Goal: Transaction & Acquisition: Download file/media

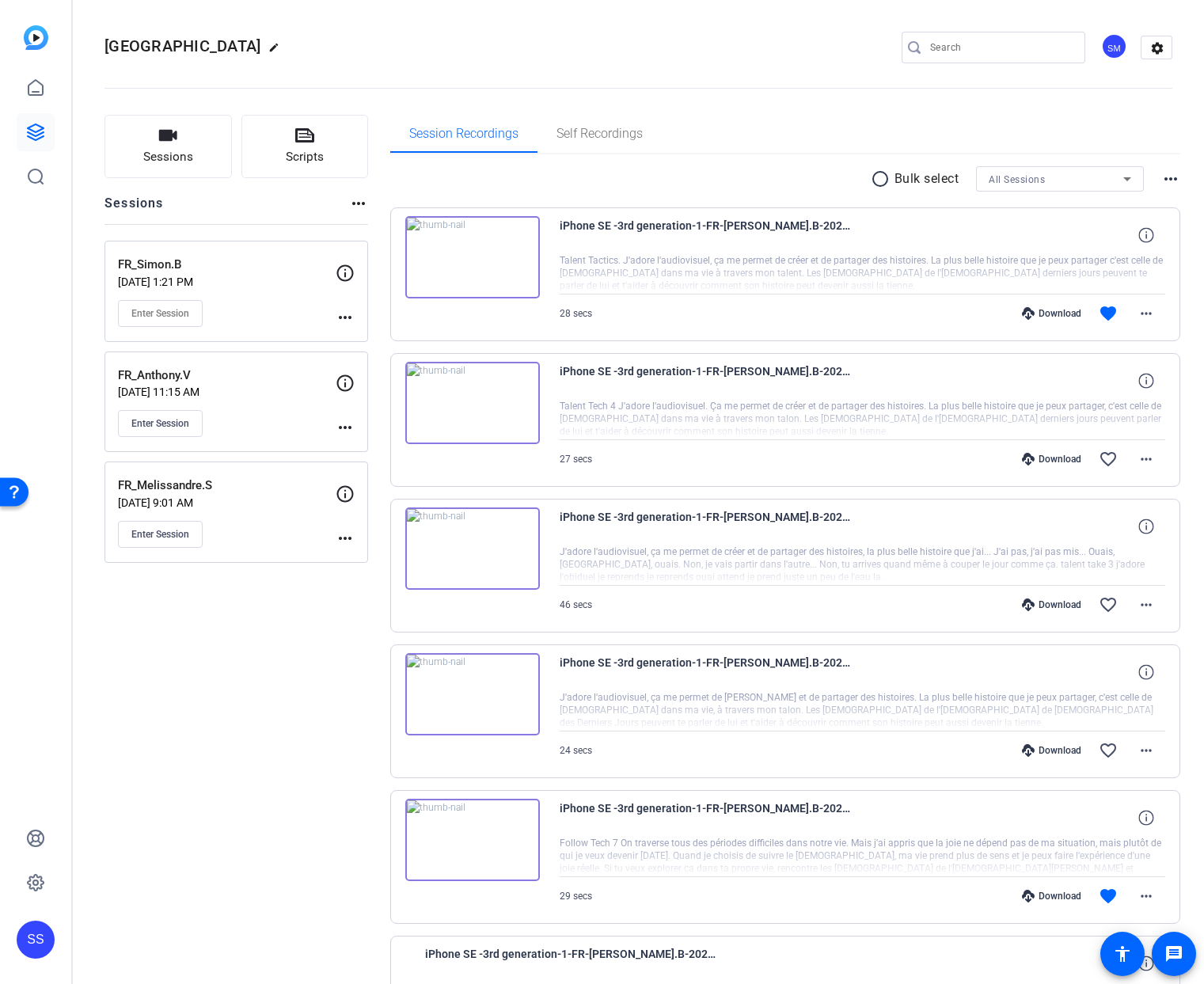
click at [282, 297] on div "FR_Simon.B [DATE] 1:21 PM Enter Session" at bounding box center [227, 291] width 218 height 71
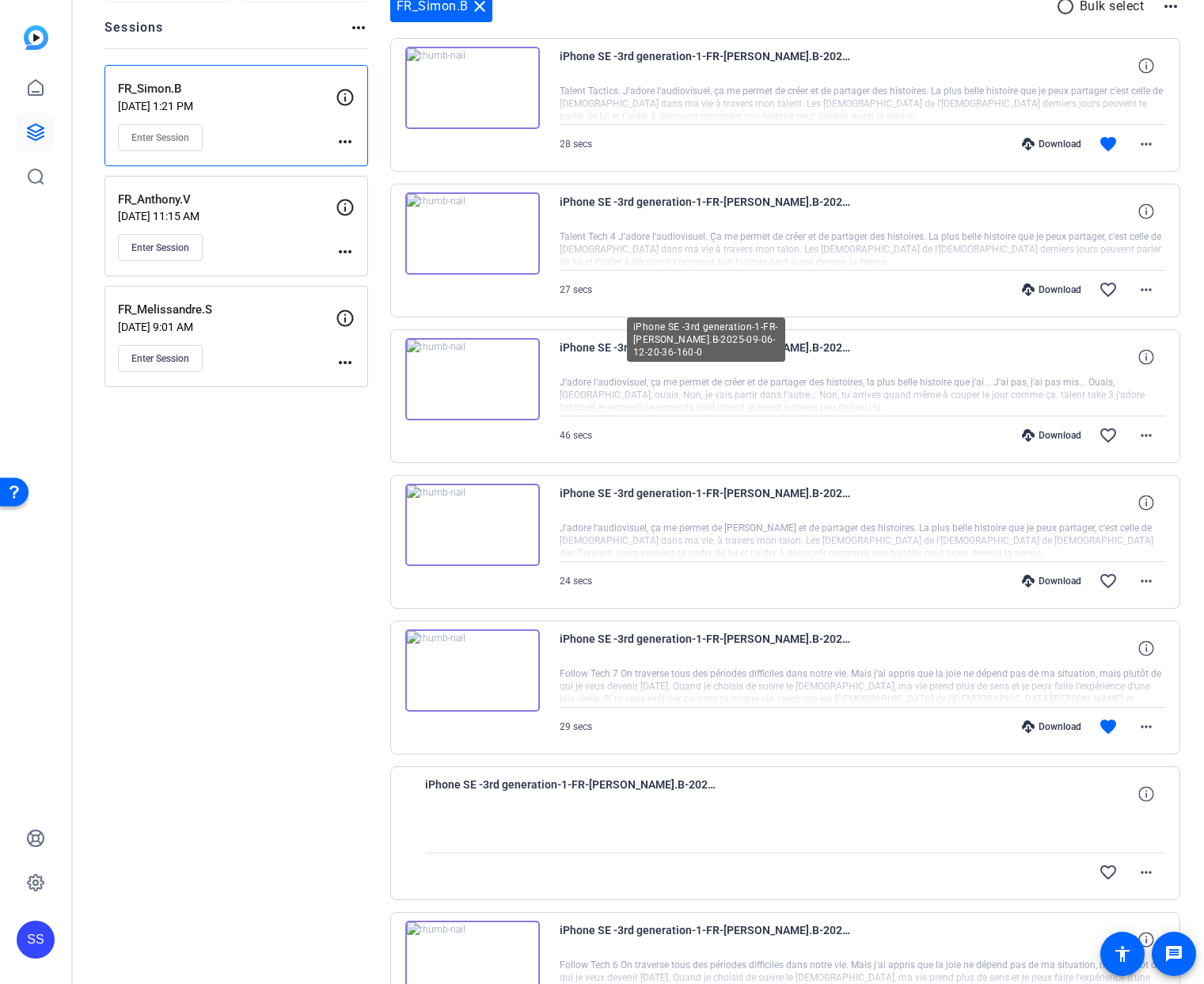
scroll to position [773, 0]
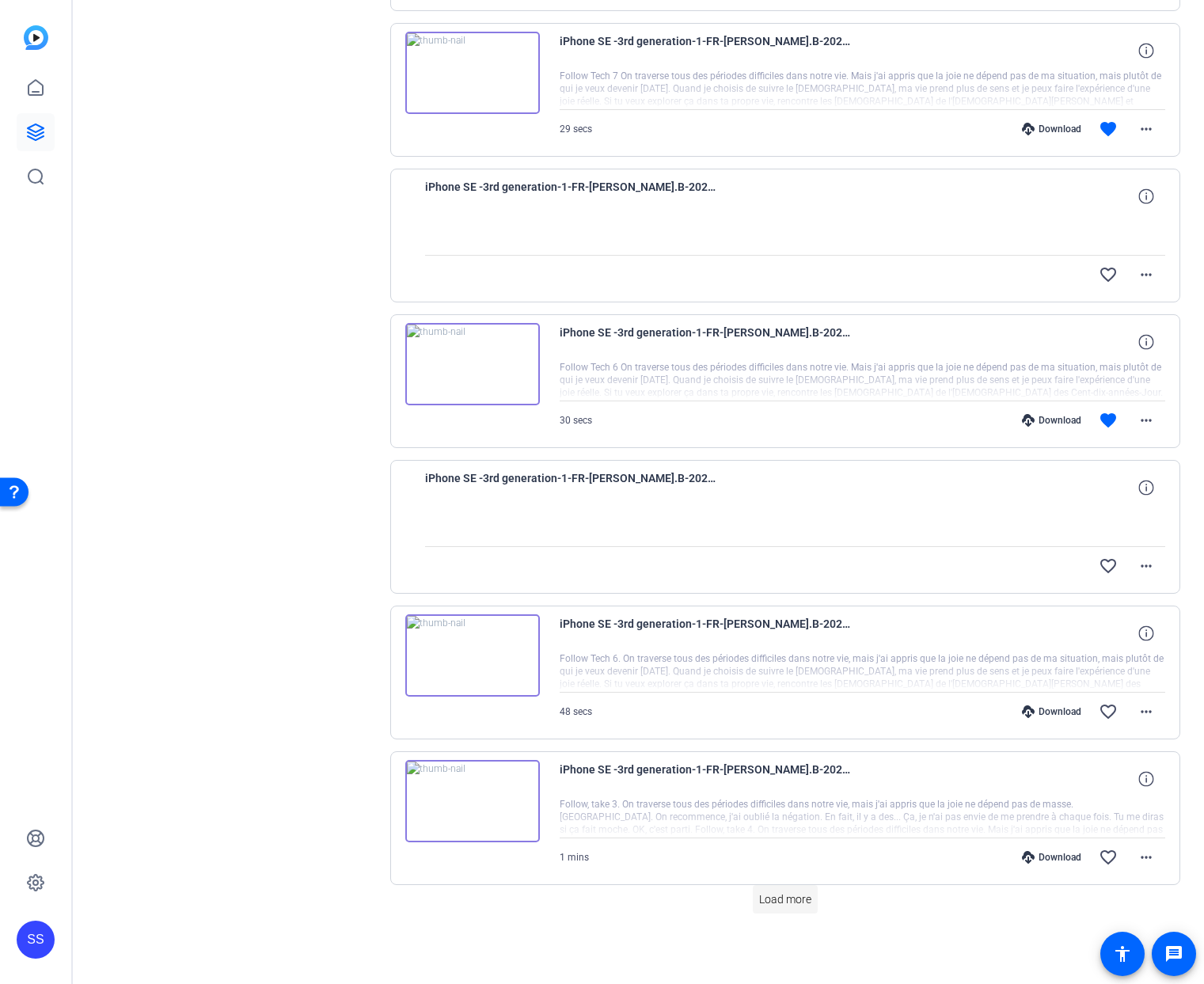
click at [767, 902] on span "Load more" at bounding box center [785, 900] width 53 height 17
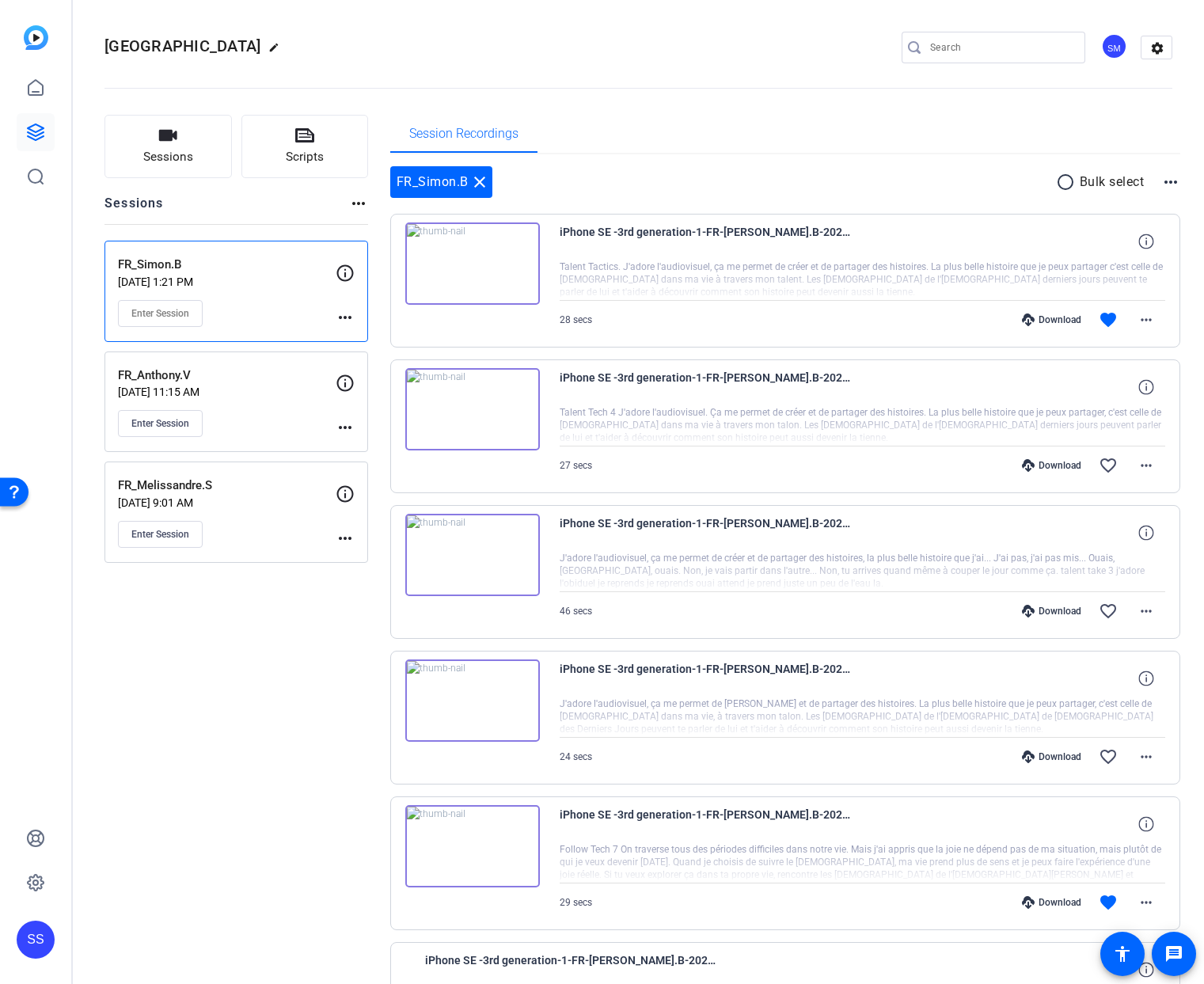
scroll to position [2230, 0]
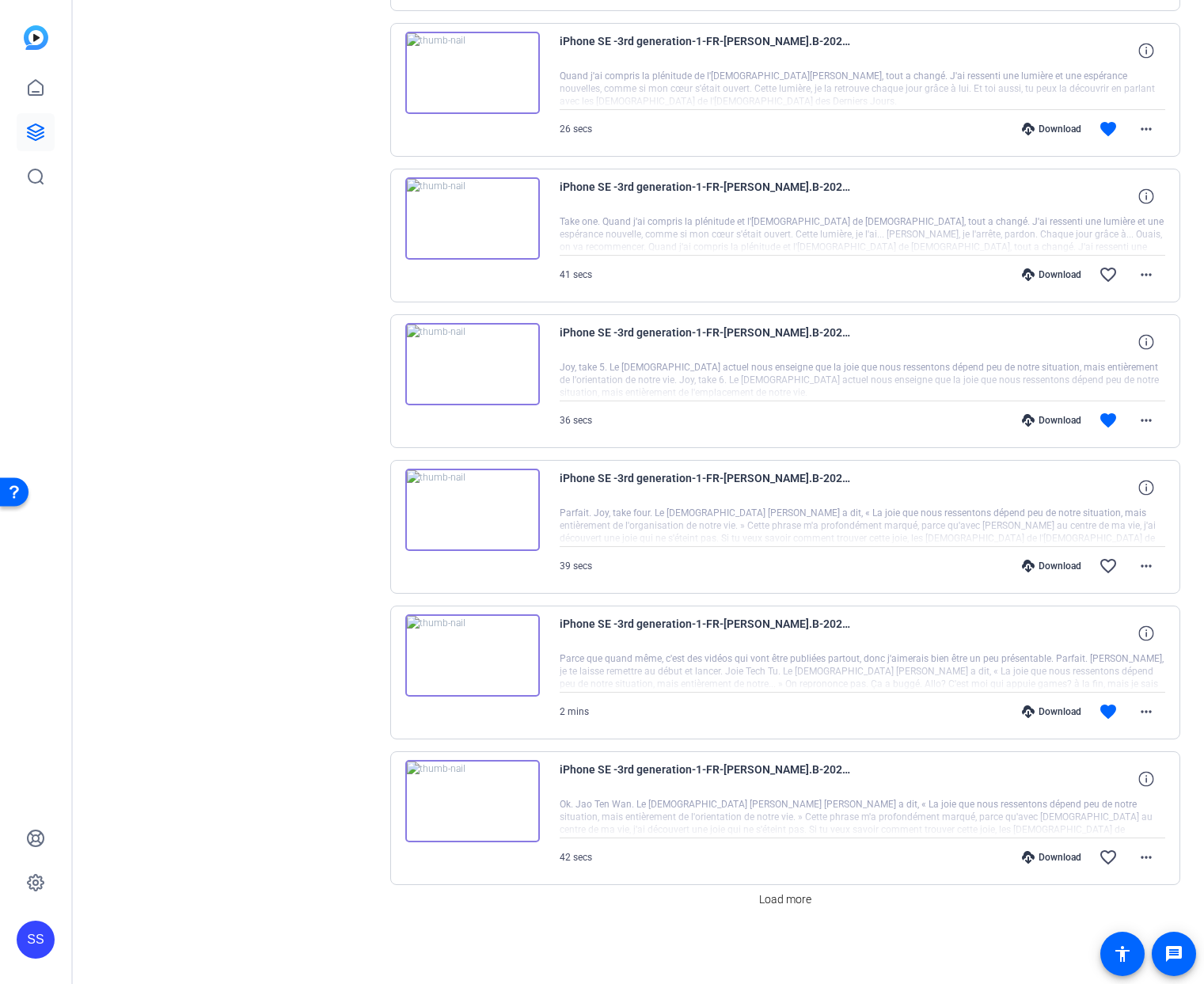
click at [1048, 711] on div "Download" at bounding box center [1052, 712] width 75 height 13
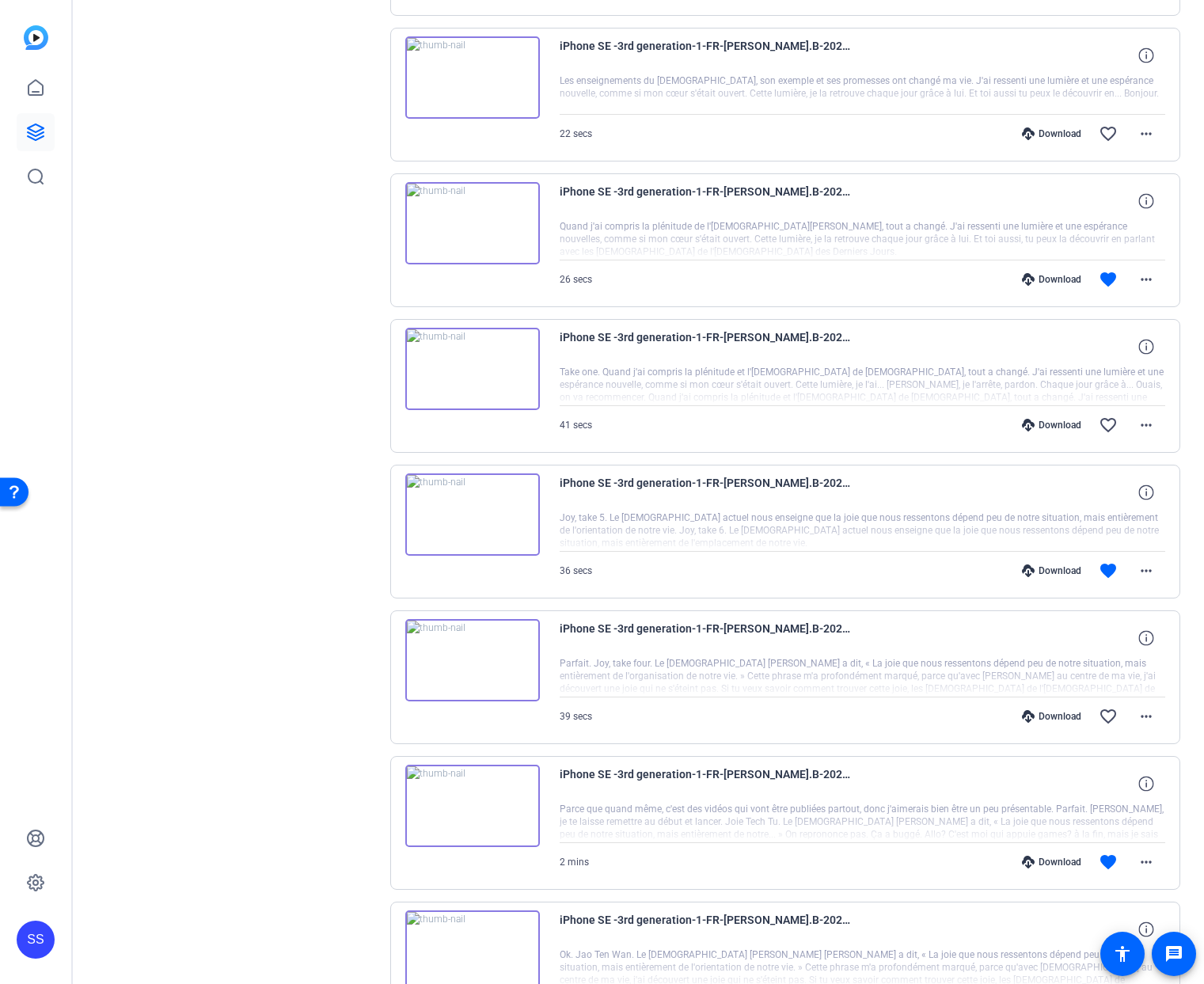
scroll to position [1905, 0]
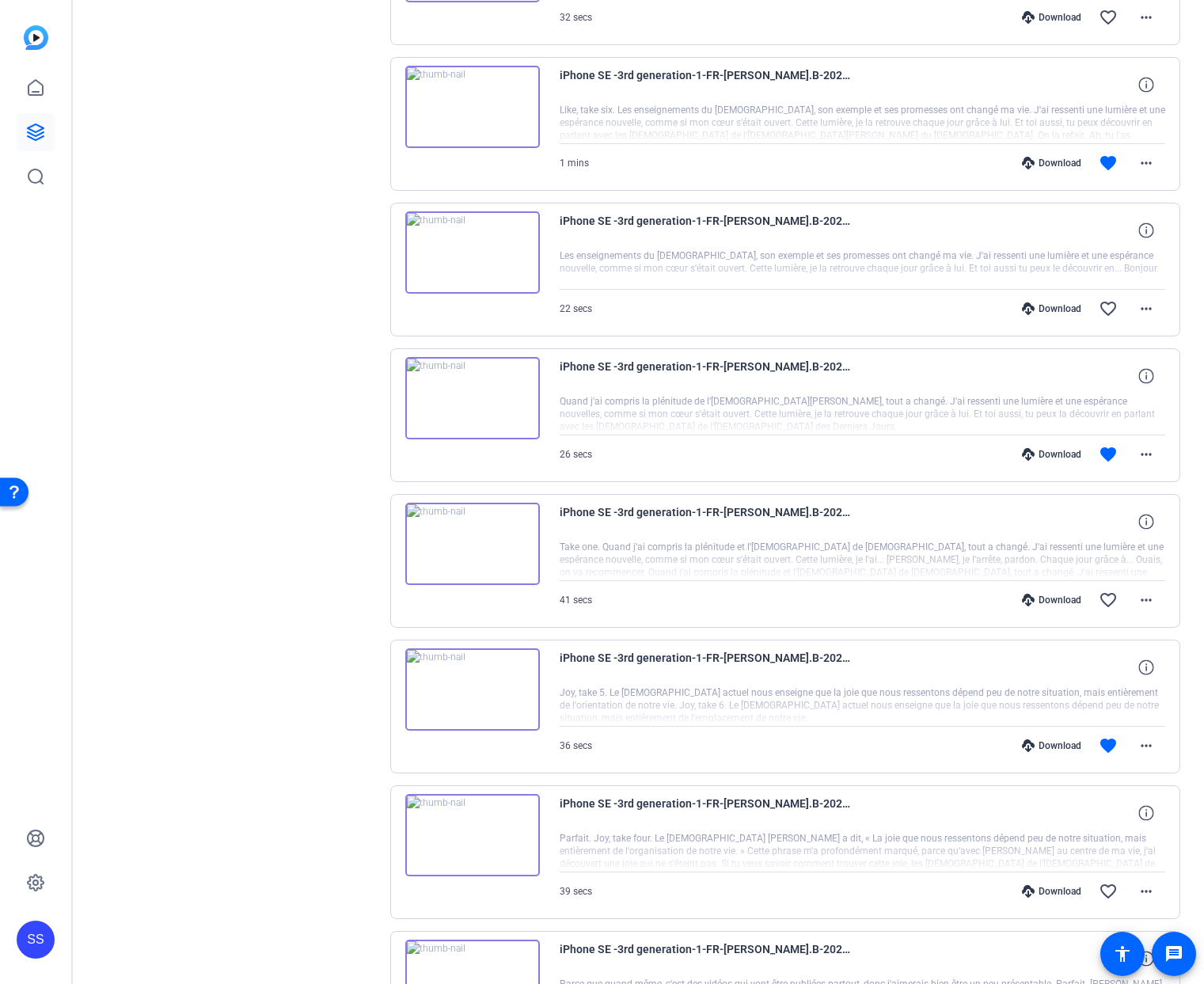
click at [1040, 739] on div "Download" at bounding box center [1052, 746] width 75 height 13
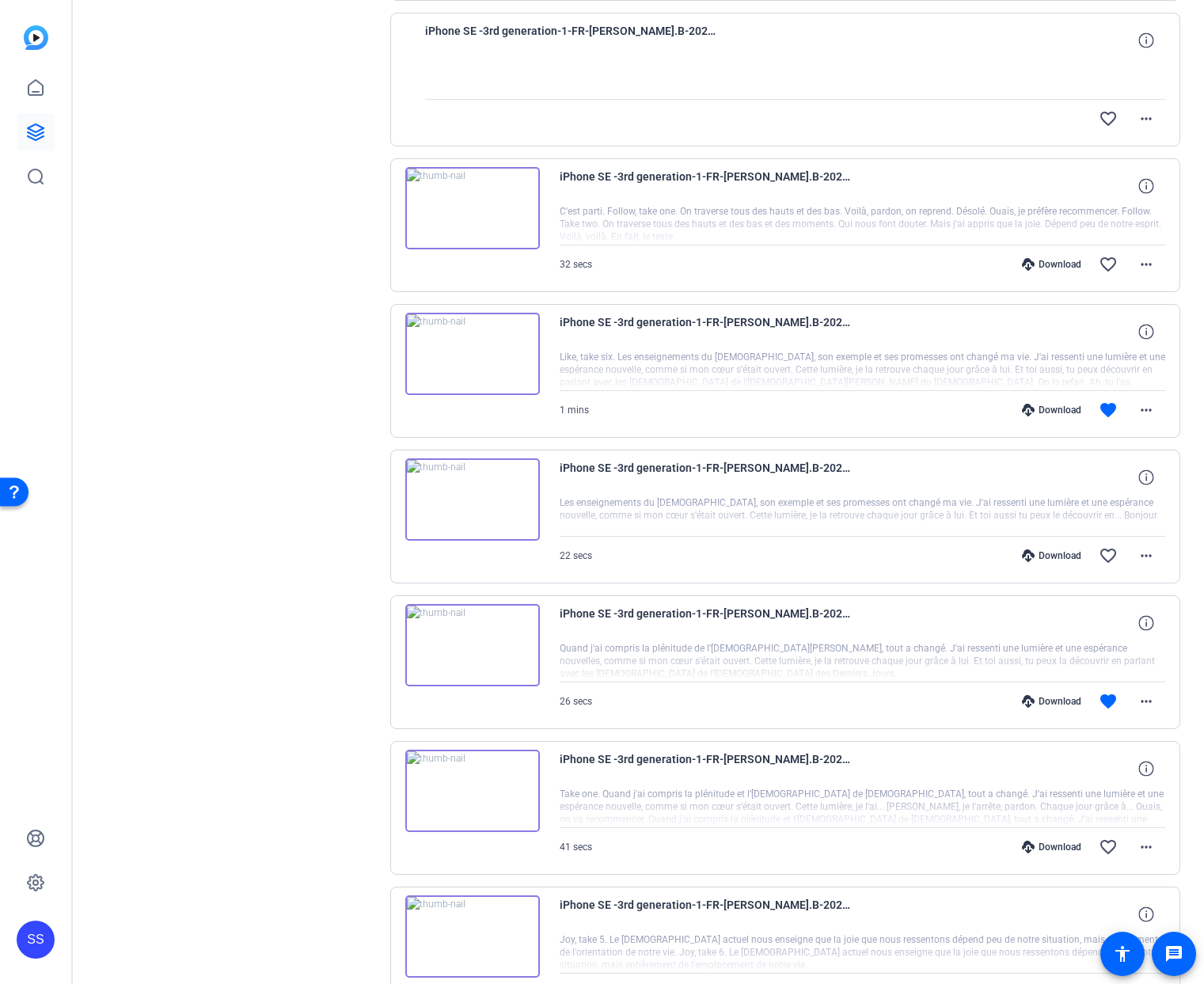
scroll to position [1645, 0]
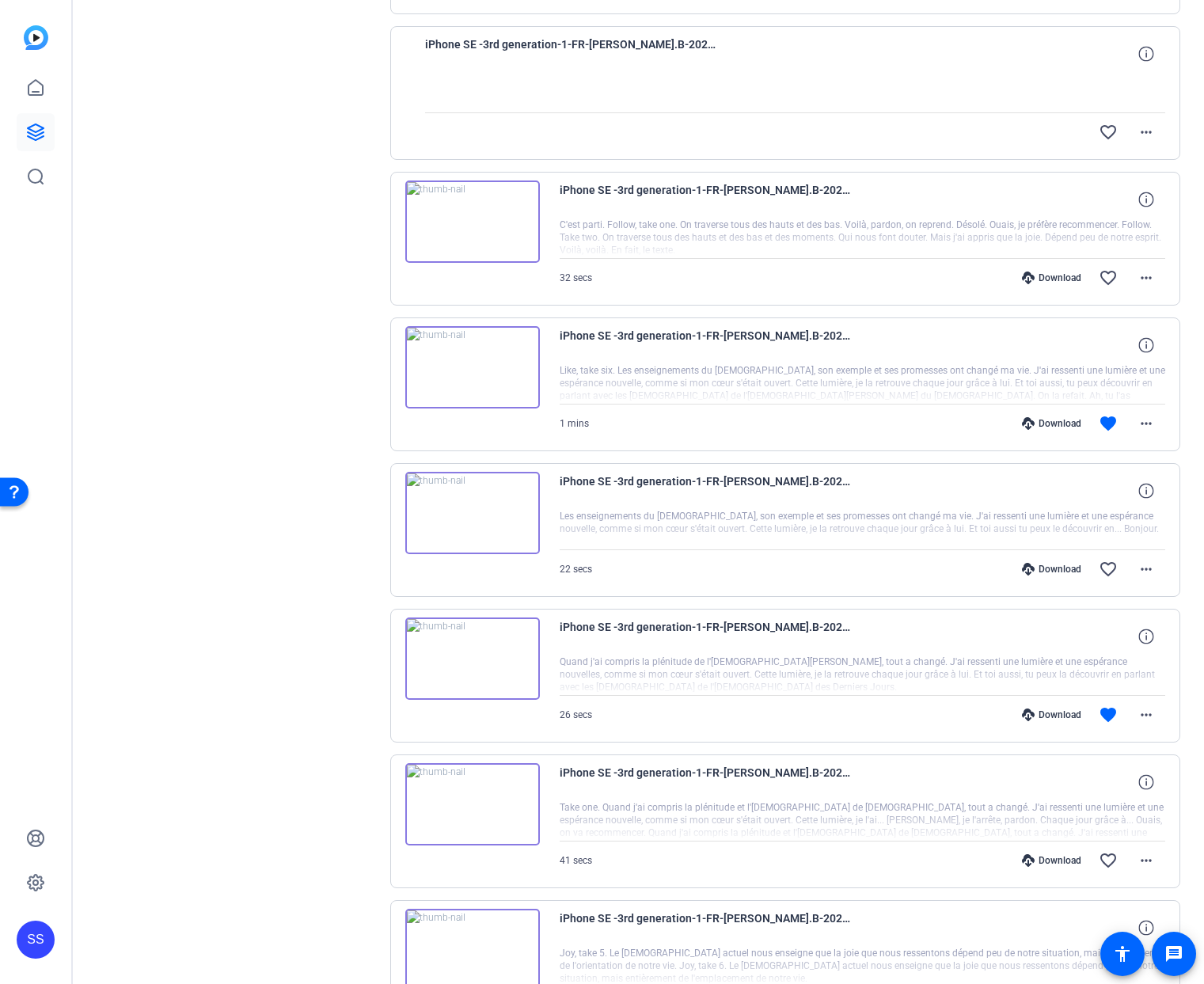
click at [1037, 718] on div "Download" at bounding box center [1052, 715] width 75 height 13
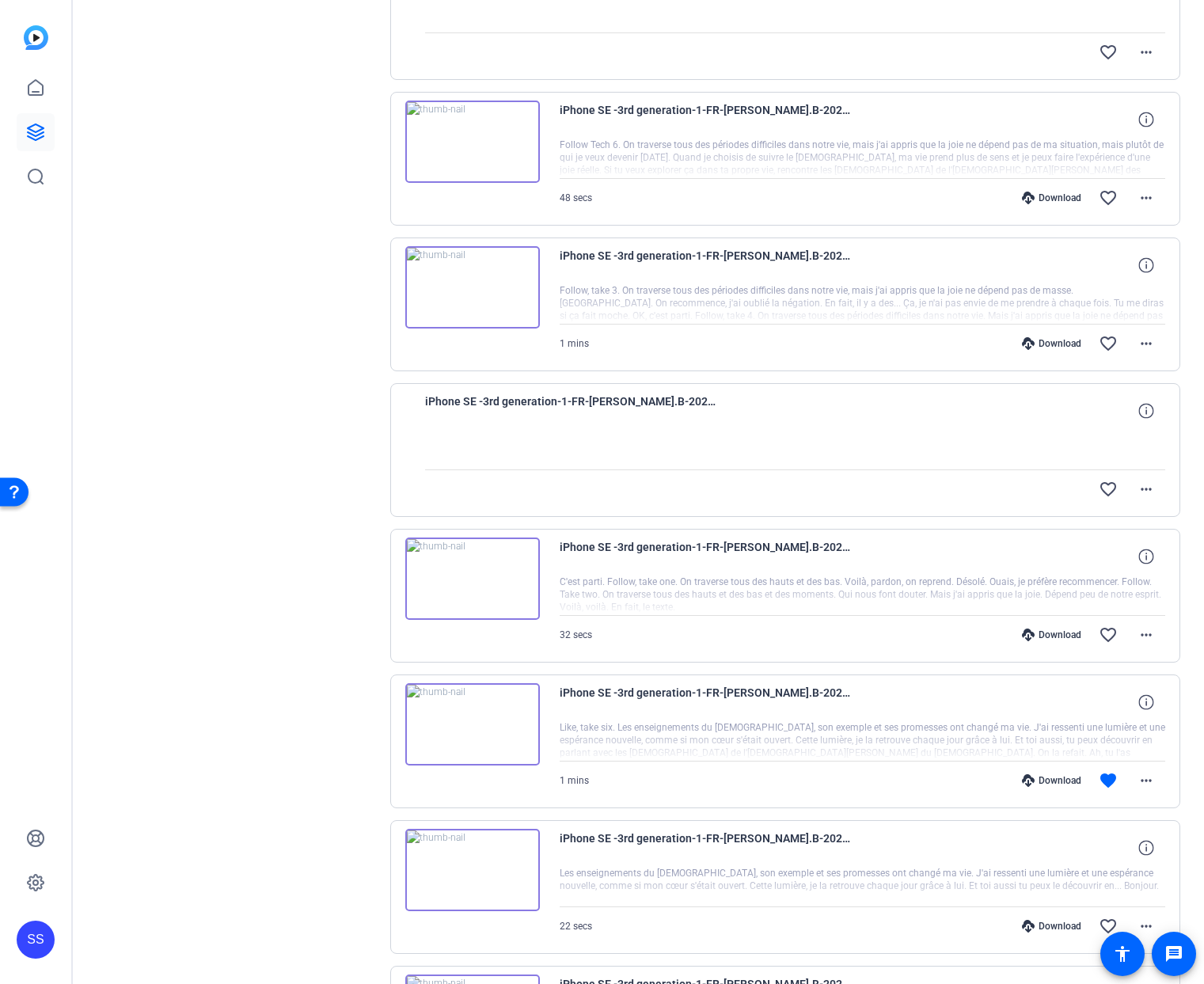
scroll to position [1289, 0]
click at [1033, 775] on div "Download" at bounding box center [1052, 779] width 75 height 13
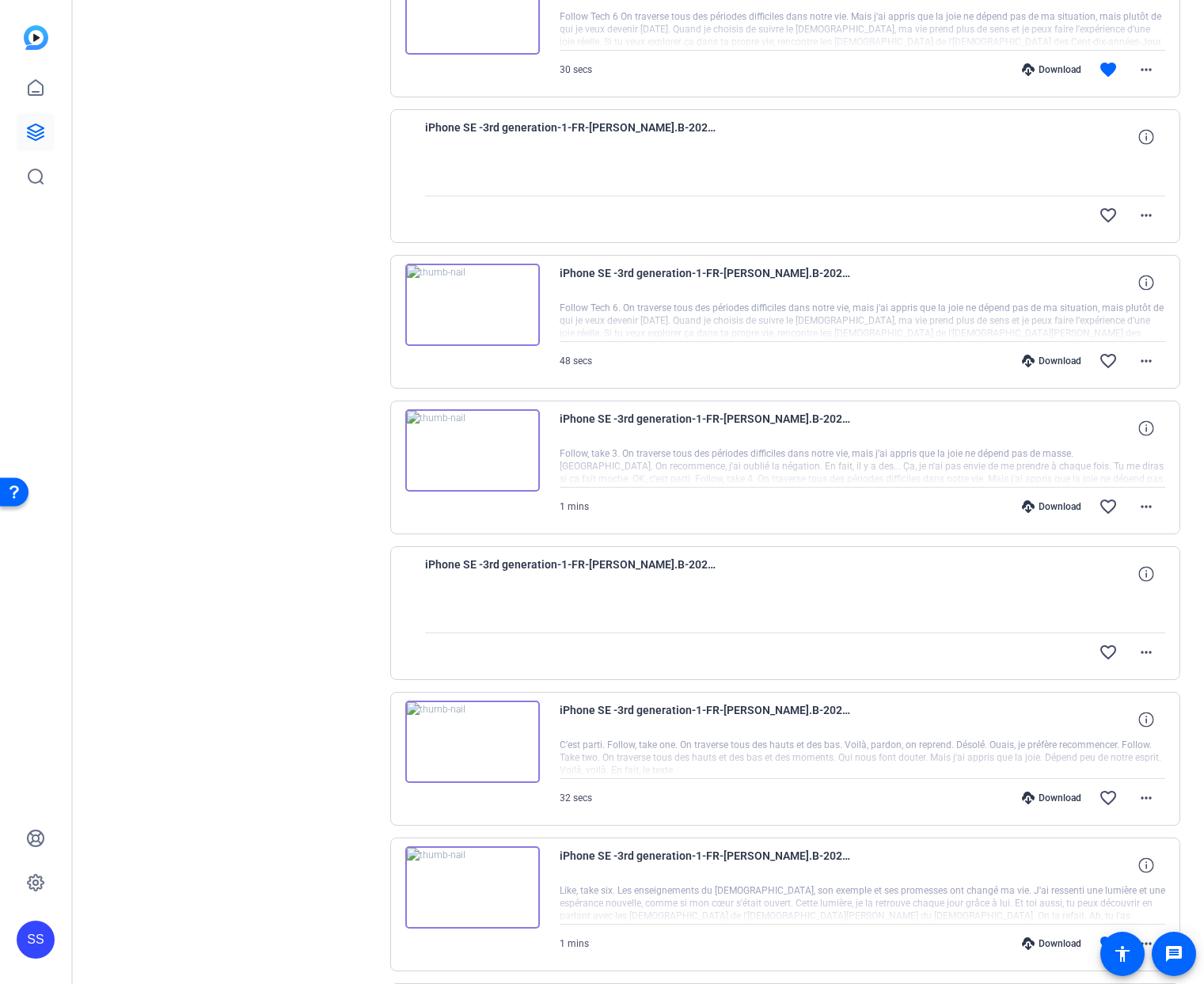
scroll to position [753, 0]
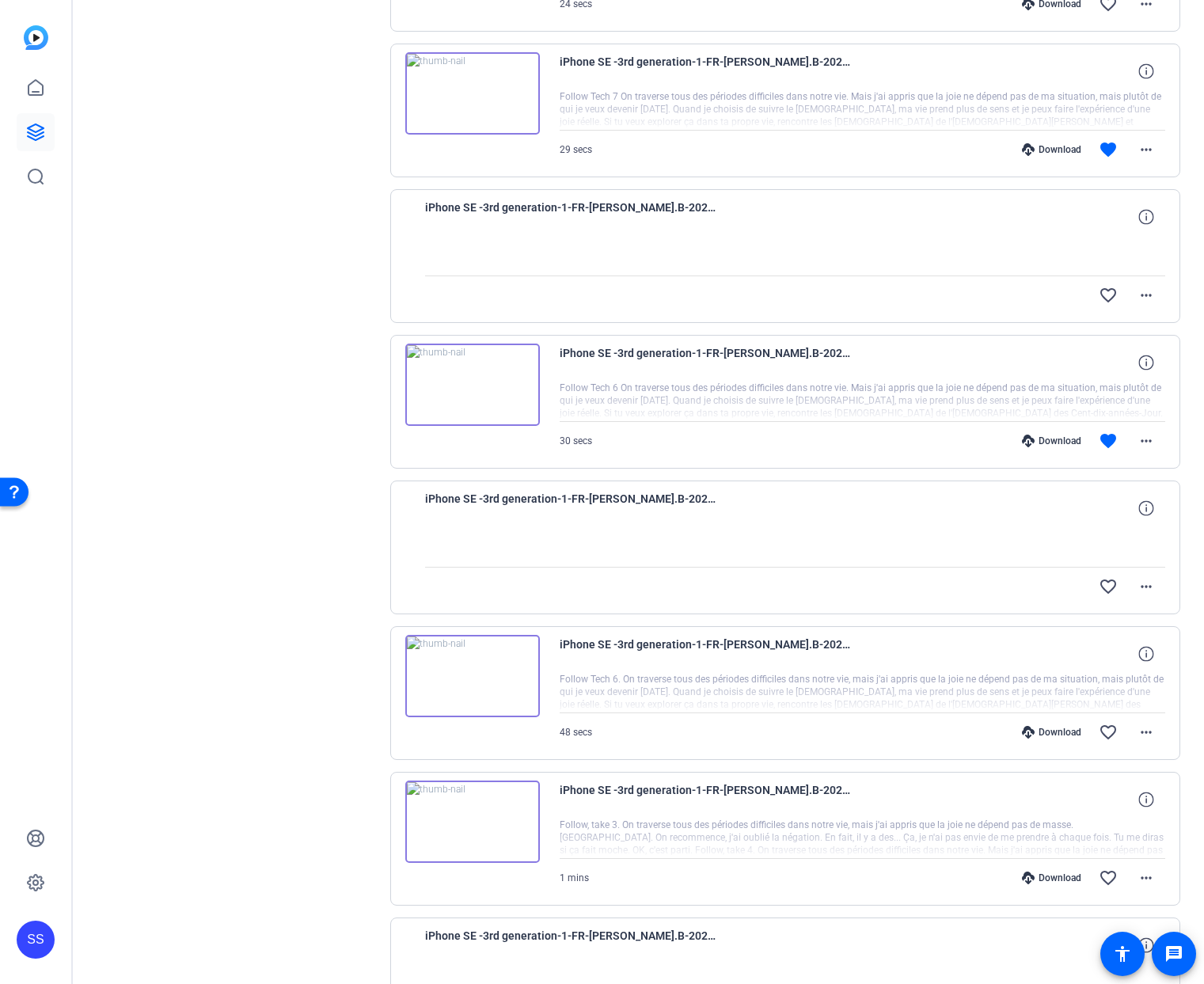
click at [1022, 439] on icon at bounding box center [1028, 441] width 13 height 13
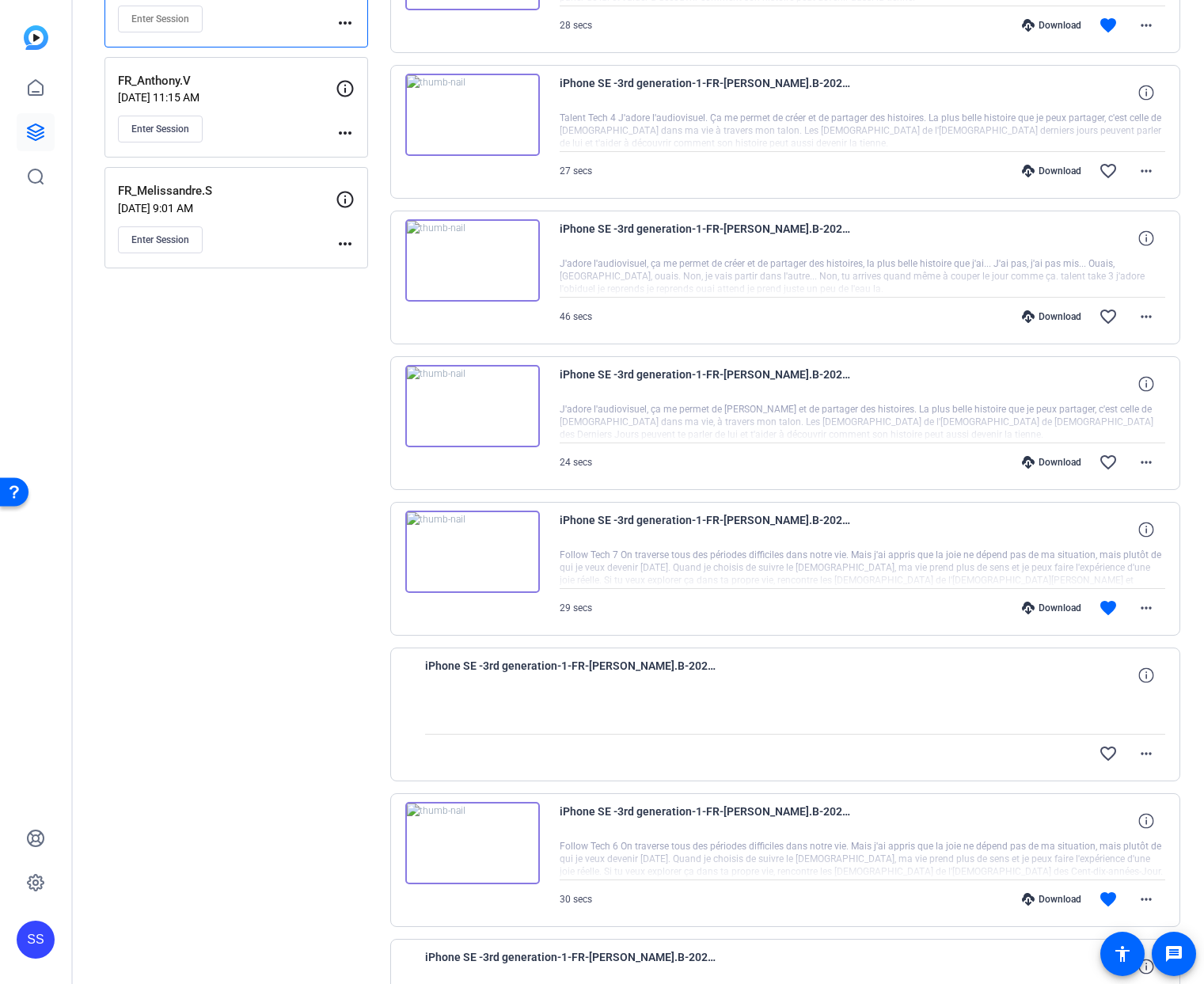
scroll to position [294, 0]
click at [1049, 606] on div "Download" at bounding box center [1052, 609] width 75 height 13
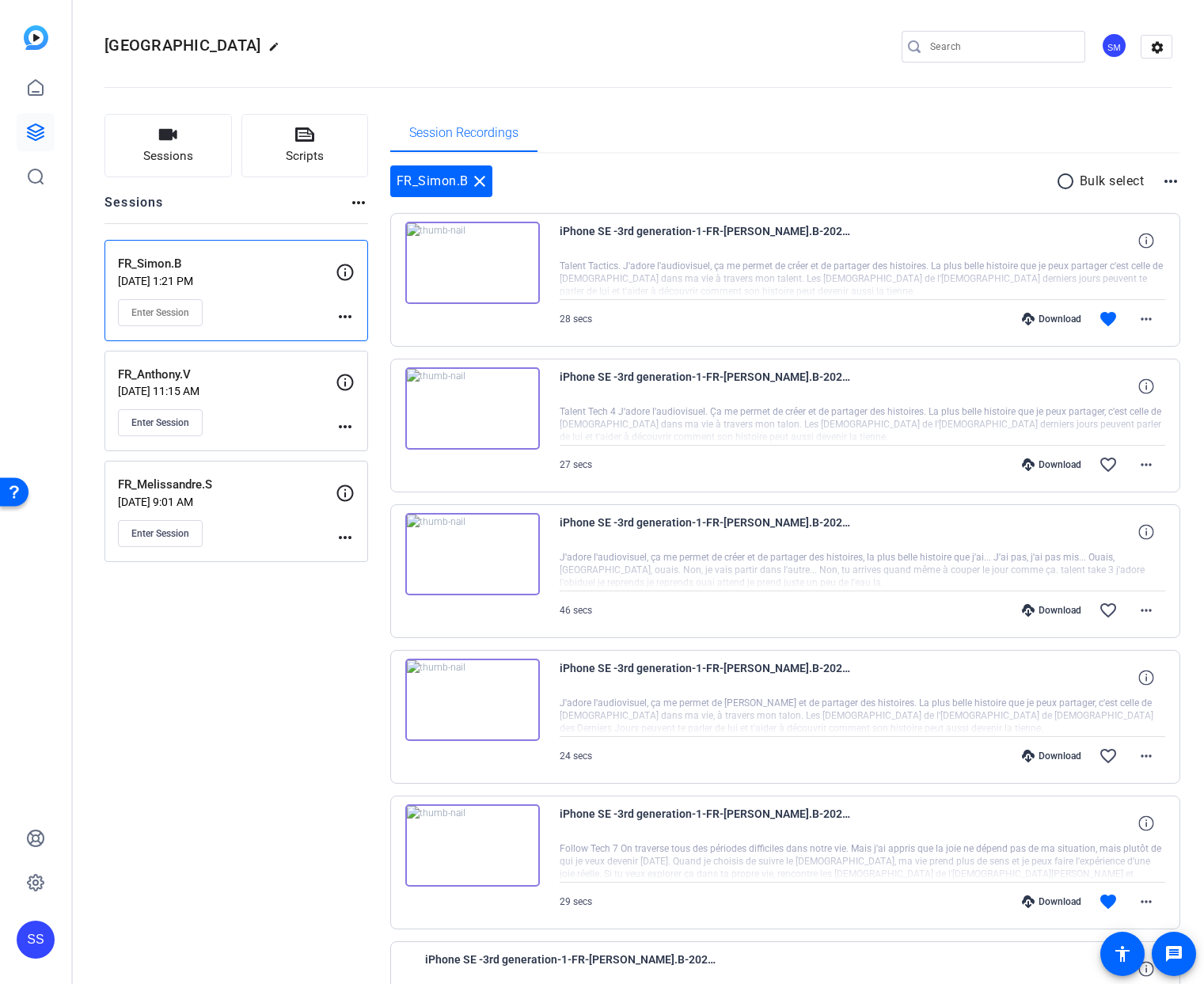
scroll to position [0, 0]
click at [1032, 318] on div "Download" at bounding box center [1052, 320] width 75 height 13
